Goal: Navigation & Orientation: Find specific page/section

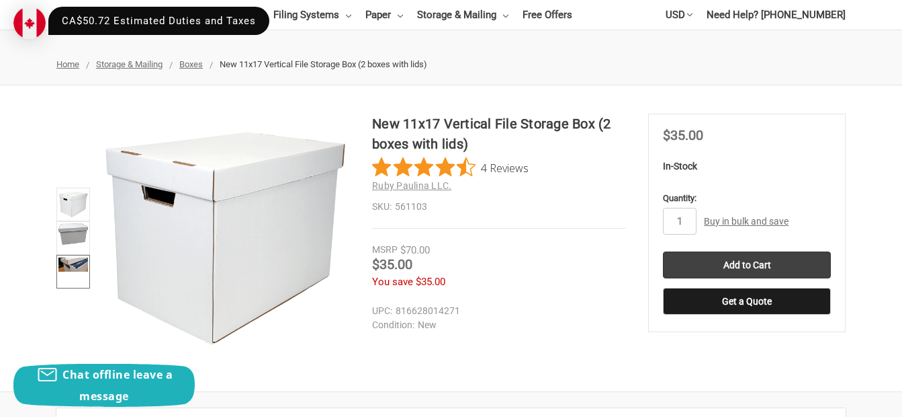
click at [72, 261] on img at bounding box center [73, 264] width 30 height 14
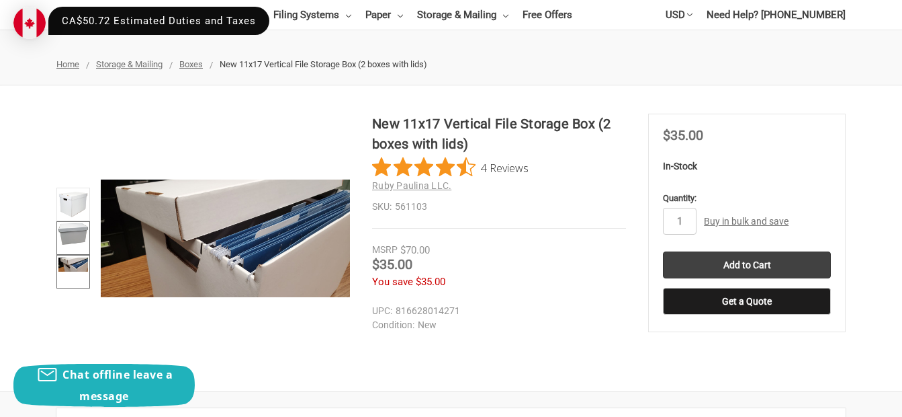
click at [73, 240] on img at bounding box center [73, 233] width 30 height 21
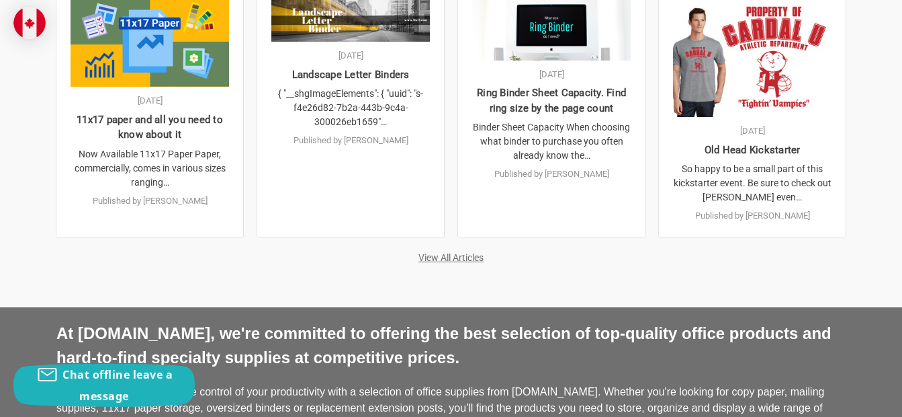
scroll to position [2961, 0]
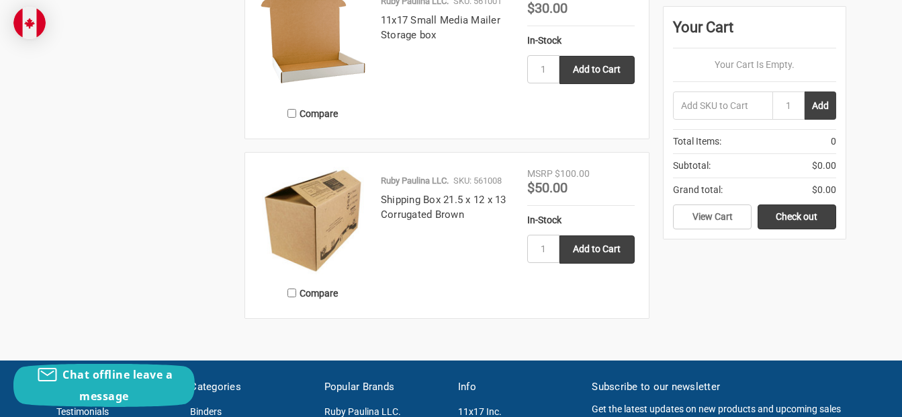
scroll to position [1690, 0]
